Goal: Subscribe to service/newsletter

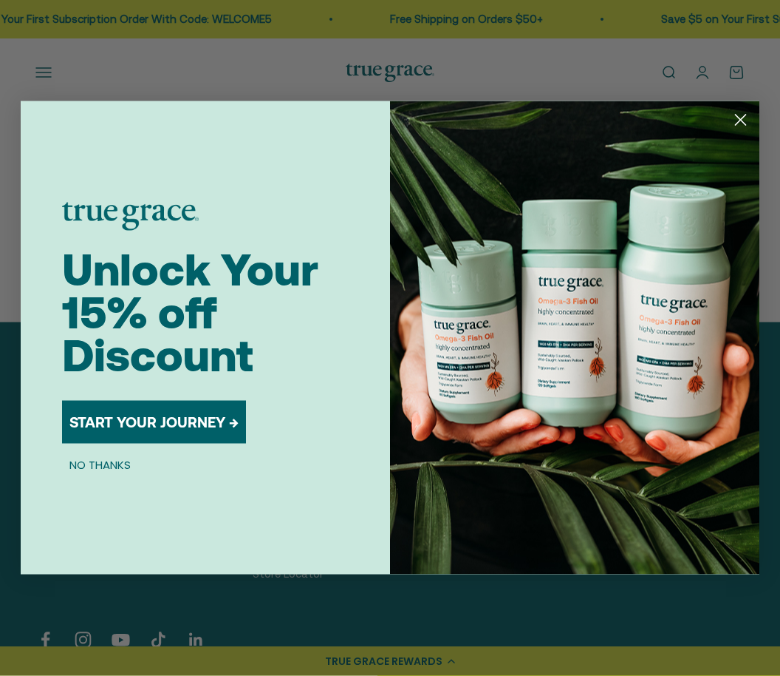
scroll to position [336, 0]
click at [116, 443] on button "START YOUR JOURNEY →" at bounding box center [154, 422] width 184 height 43
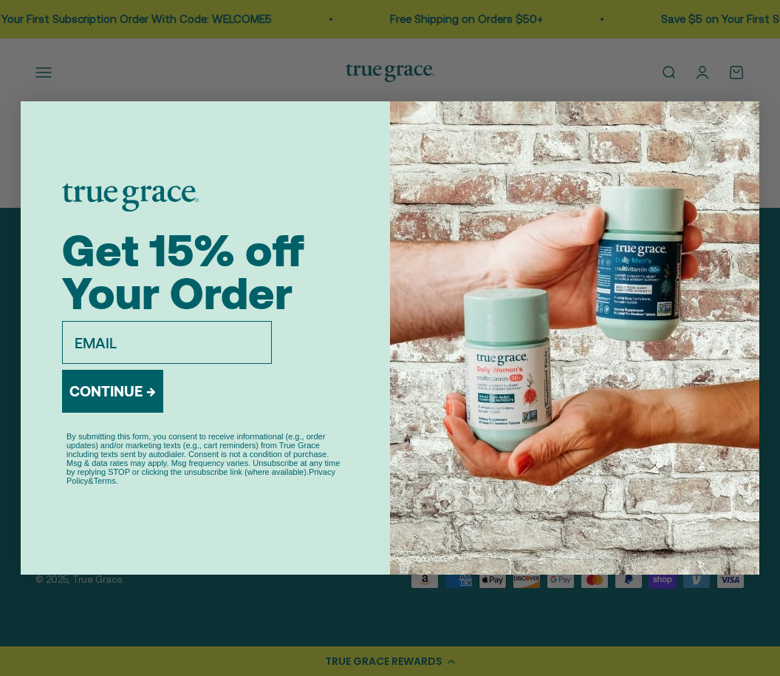
click at [182, 361] on input "email" at bounding box center [167, 342] width 210 height 43
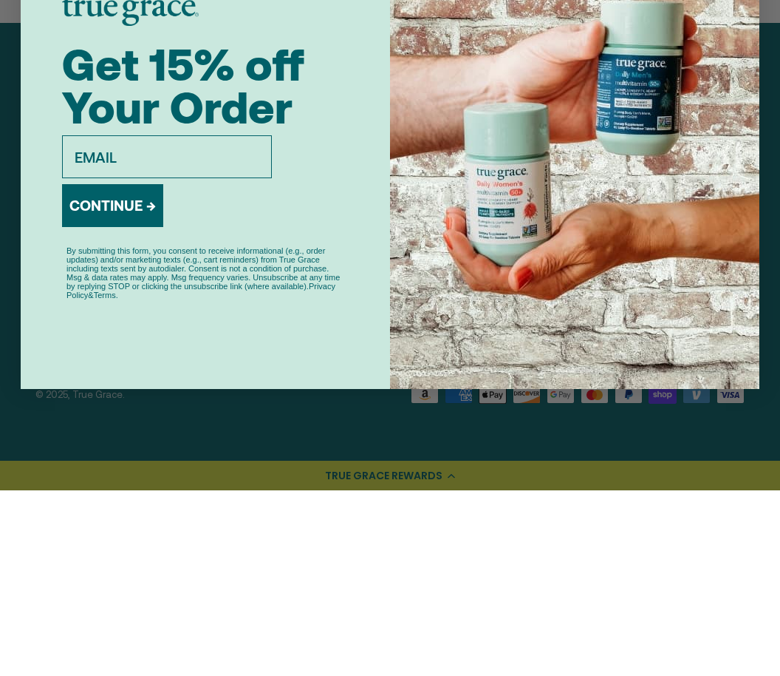
type input "[EMAIL_ADDRESS][DOMAIN_NAME]"
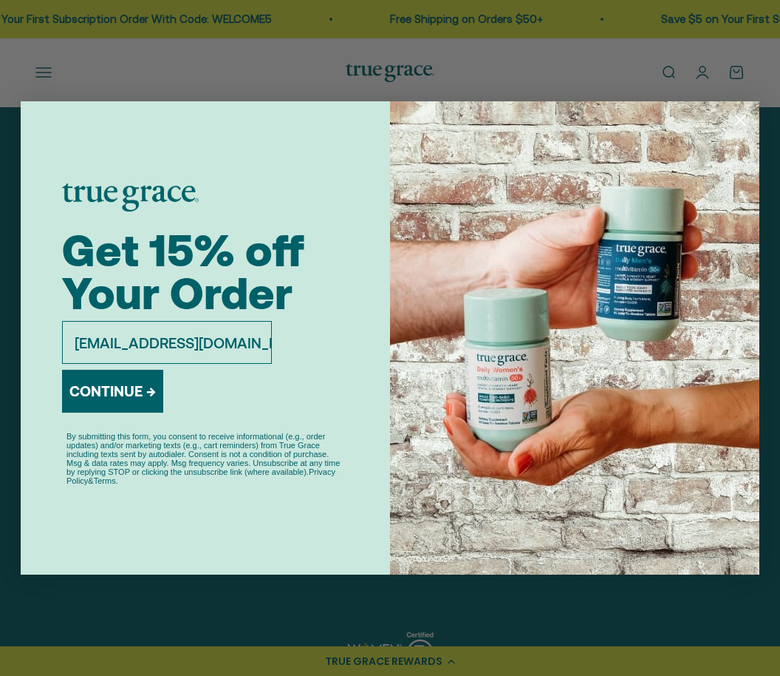
click at [155, 395] on button "CONTINUE →" at bounding box center [112, 391] width 101 height 43
click at [135, 408] on div "CONTINUE →" at bounding box center [112, 394] width 101 height 61
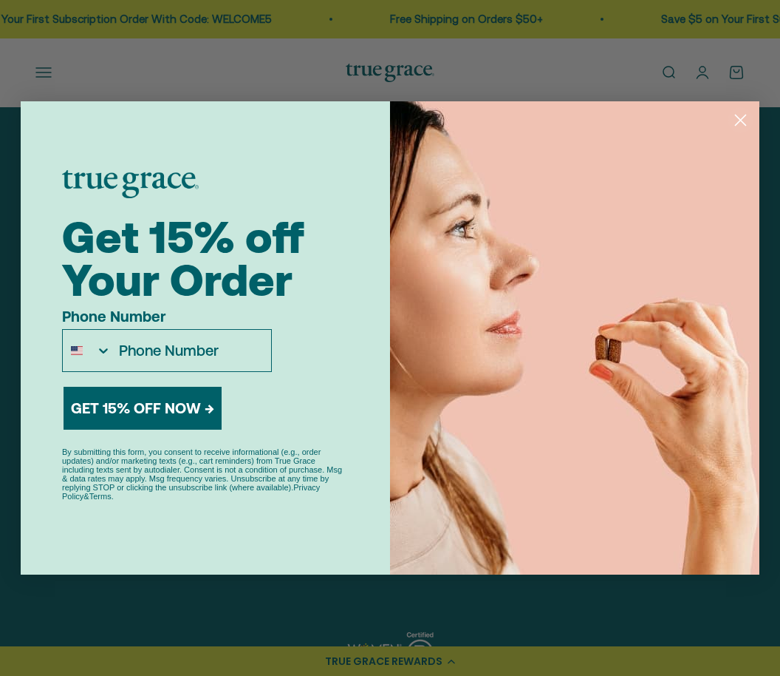
click at [175, 371] on input "Phone Number" at bounding box center [192, 350] width 160 height 41
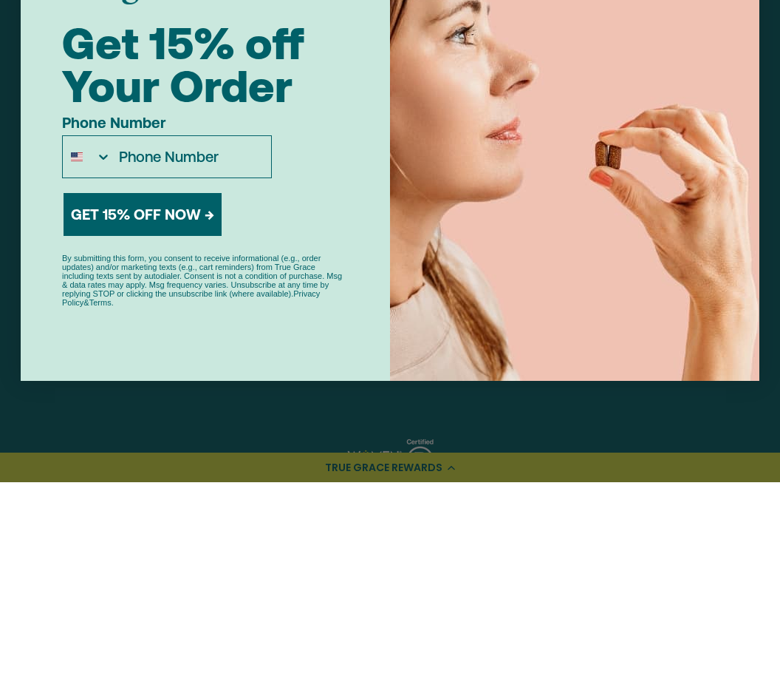
type input "[PHONE_NUMBER]"
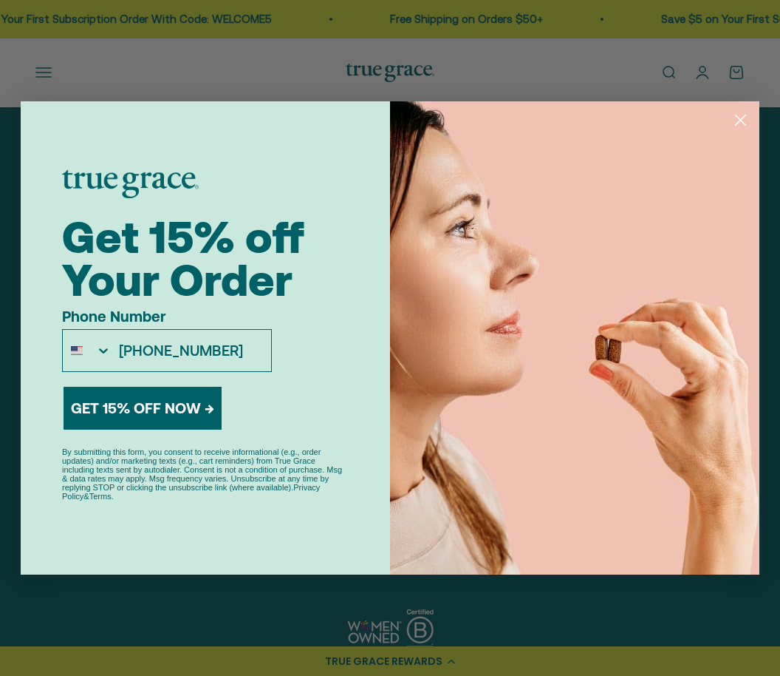
click at [199, 426] on button "GET 15% OFF NOW →" at bounding box center [143, 408] width 158 height 43
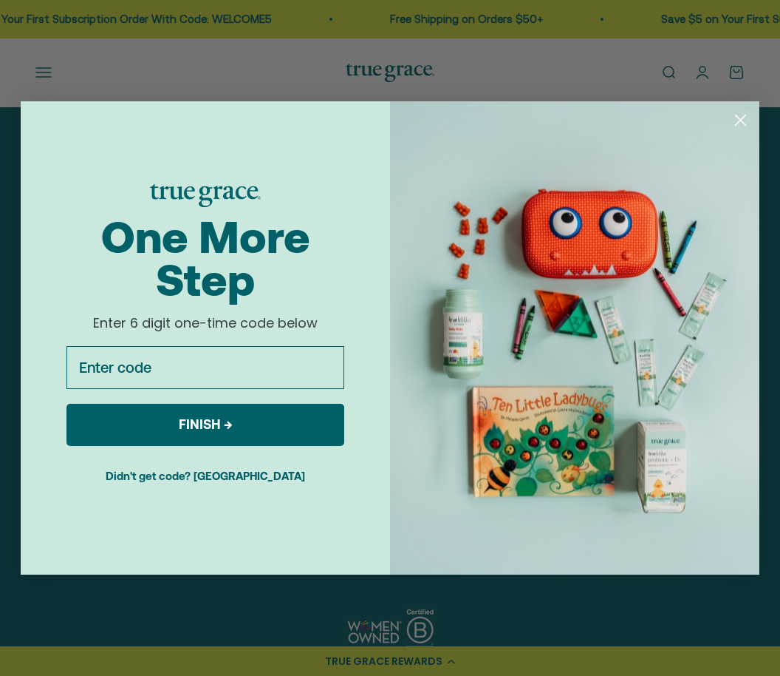
click at [213, 386] on input "Enter code" at bounding box center [206, 367] width 278 height 43
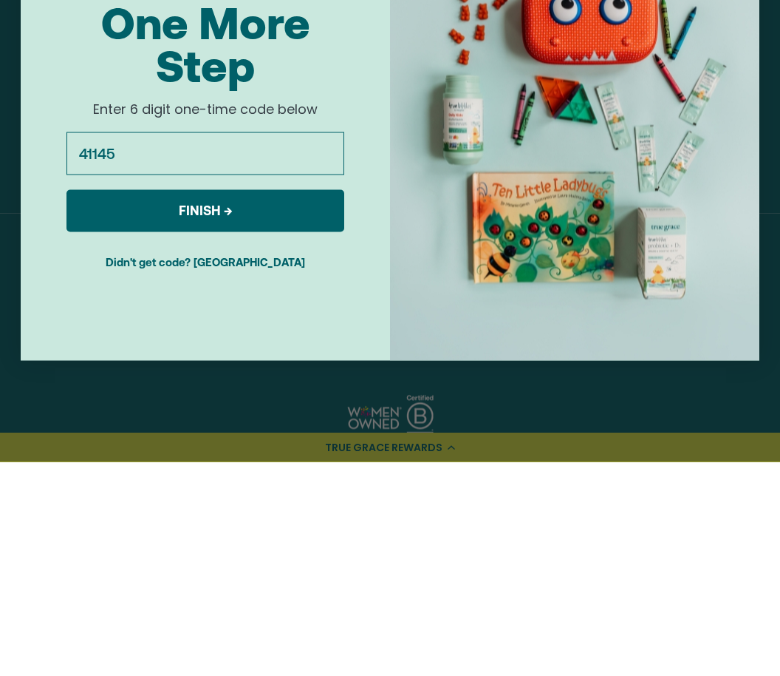
type input "411457"
click input "Submit" at bounding box center [0, 0] width 0 height 0
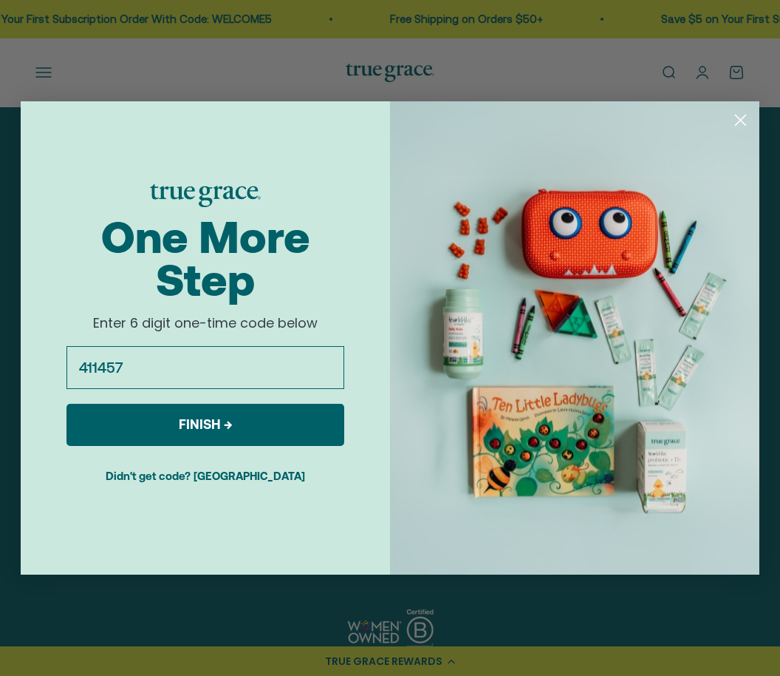
click at [294, 440] on button "FINISH →" at bounding box center [206, 425] width 278 height 42
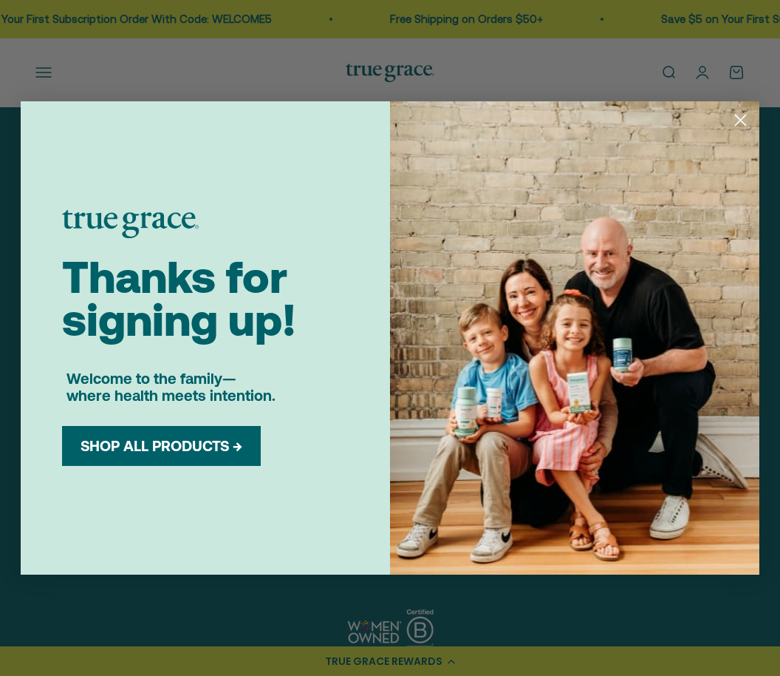
click at [229, 455] on button "SHOP ALL PRODUCTS →" at bounding box center [161, 446] width 177 height 18
